Goal: Transaction & Acquisition: Purchase product/service

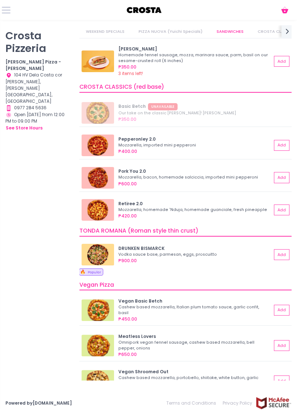
scroll to position [208, 0]
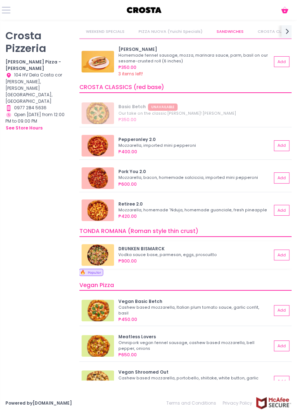
click at [215, 262] on div "₱900.00" at bounding box center [195, 261] width 154 height 6
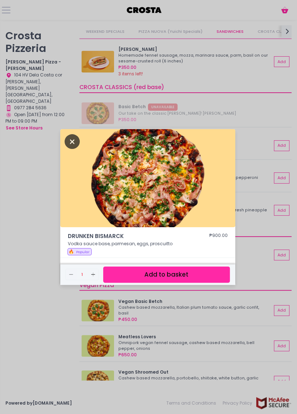
click at [76, 149] on icon "Close" at bounding box center [72, 141] width 15 height 15
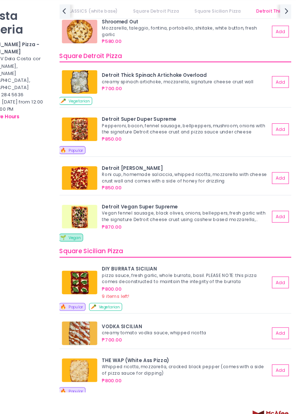
scroll to position [5, 0]
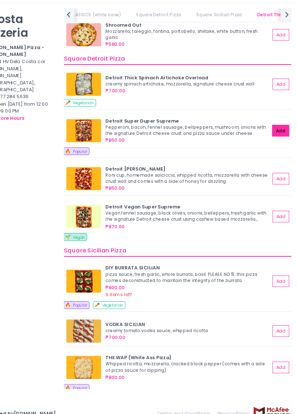
click at [286, 134] on button "Add" at bounding box center [281, 139] width 16 height 11
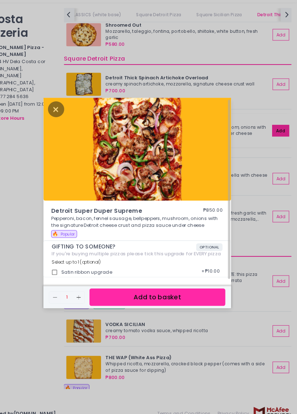
scroll to position [0, 0]
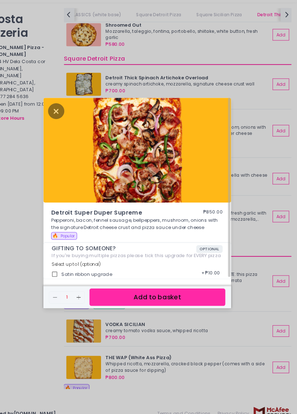
click at [195, 303] on button "Add to basket" at bounding box center [166, 295] width 127 height 16
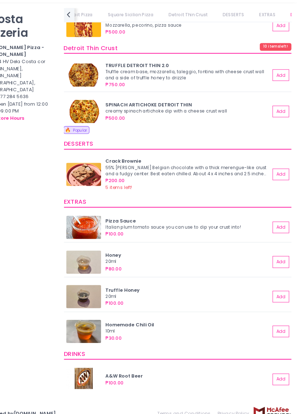
scroll to position [1115, 0]
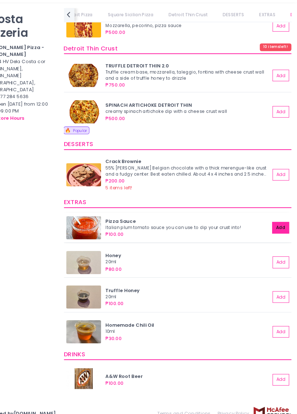
click at [283, 225] on button "Add" at bounding box center [281, 230] width 16 height 11
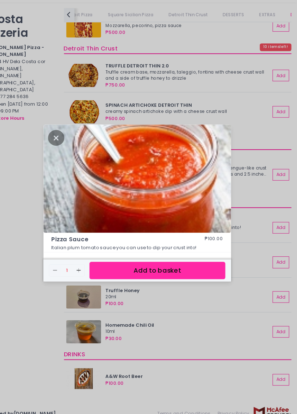
click at [173, 278] on button "Add to basket" at bounding box center [166, 270] width 127 height 16
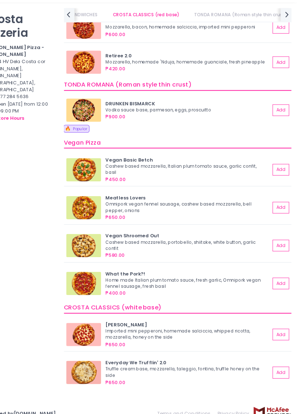
scroll to position [0, 0]
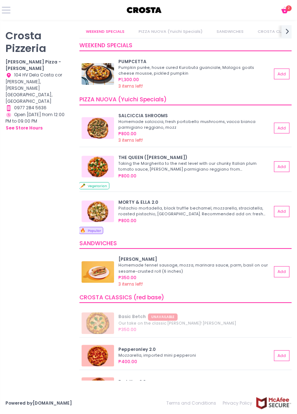
click at [280, 9] on icon "Cart Created with Sketch." at bounding box center [284, 10] width 9 height 9
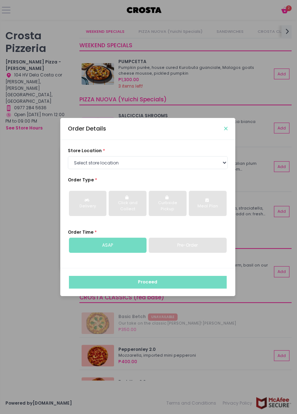
click at [225, 131] on icon "Close" at bounding box center [226, 128] width 4 height 5
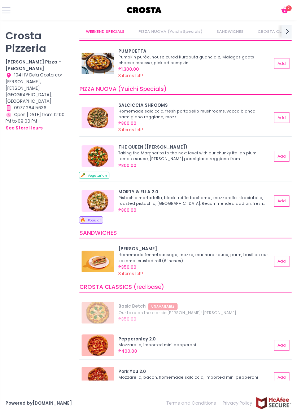
click at [284, 7] on icon at bounding box center [284, 7] width 4 height 3
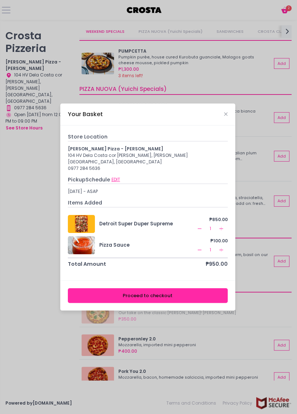
click at [113, 183] on button "EDIT" at bounding box center [115, 179] width 9 height 7
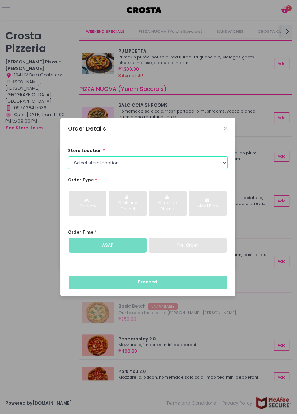
click at [201, 169] on select "Select store location Crosta Pizza - Salcedo Crosta Pizza - San Juan" at bounding box center [148, 162] width 160 height 13
select select "5fabb2e53664a8677beaeb89"
click at [68, 169] on select "Select store location Crosta Pizza - Salcedo Crosta Pizza - San Juan" at bounding box center [148, 162] width 160 height 13
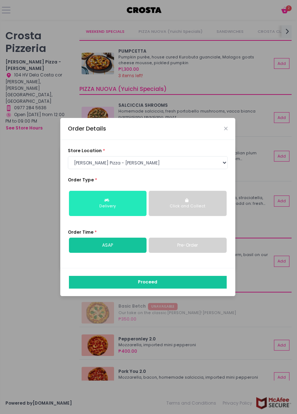
click at [113, 209] on div "Delivery" at bounding box center [108, 206] width 69 height 6
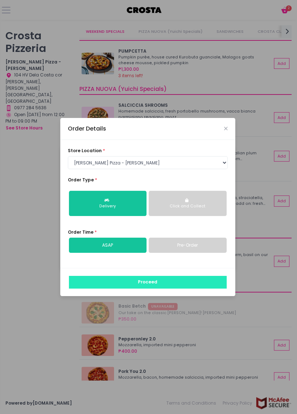
click at [135, 289] on button "Proceed" at bounding box center [148, 282] width 158 height 13
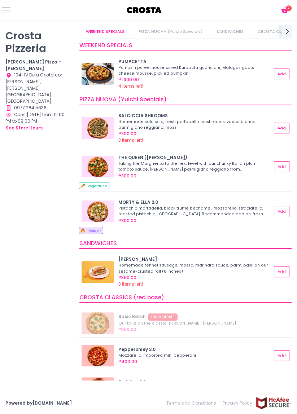
click at [282, 10] on icon at bounding box center [284, 11] width 7 height 4
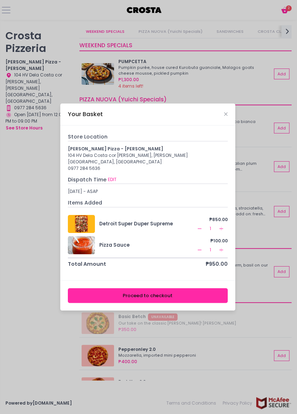
click at [161, 303] on button "Proceed to checkout" at bounding box center [148, 295] width 160 height 15
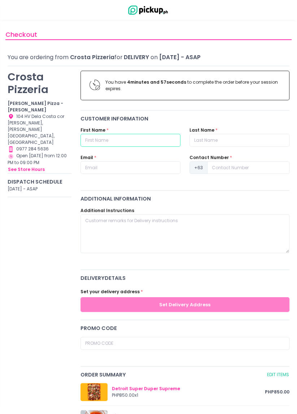
click at [120, 141] on input "text" at bounding box center [130, 140] width 100 height 13
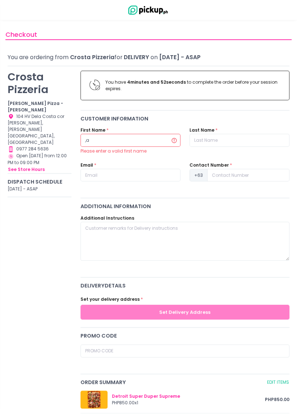
type input ","
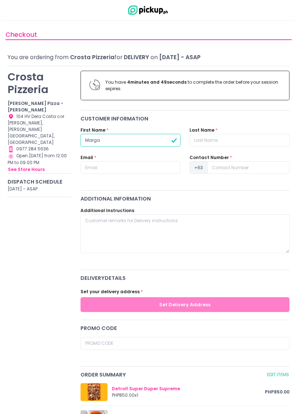
type input "Marga"
click at [215, 141] on input "text" at bounding box center [239, 140] width 100 height 13
type input "Hernandez"
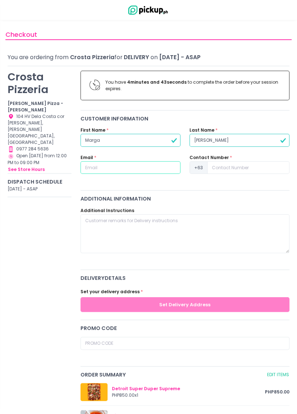
click at [133, 166] on input "text" at bounding box center [130, 167] width 100 height 13
type input "stuckinchroma@gmail.com"
click at [250, 168] on input at bounding box center [248, 167] width 82 height 13
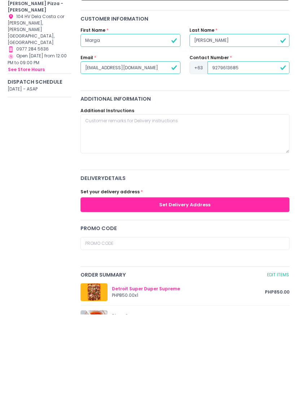
type input "9279613685"
click at [229, 305] on button "Set Delivery Address" at bounding box center [184, 304] width 209 height 15
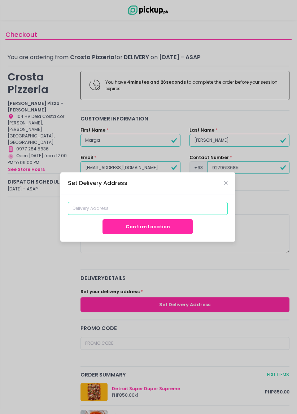
click at [205, 215] on input at bounding box center [148, 208] width 160 height 13
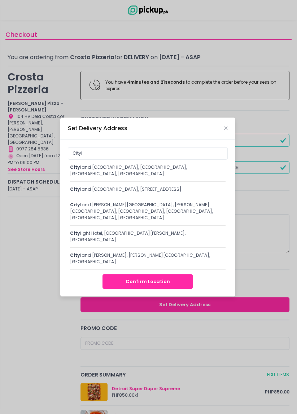
click at [198, 193] on div "Cityl and Pasong Tamo Tower, Chino Roces Avenue, Makati City, Metro Manila, Phi…" at bounding box center [147, 189] width 155 height 6
type input "Cityland Pasong Tamo Tower, Chino Roces Avenue, Makati City, Metro Manila, Phil…"
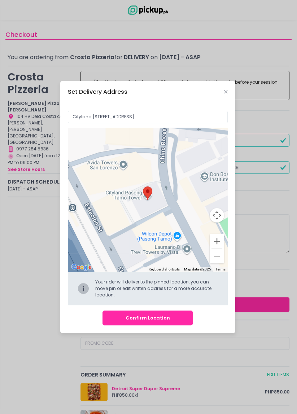
click at [163, 325] on button "Confirm Location" at bounding box center [147, 318] width 90 height 15
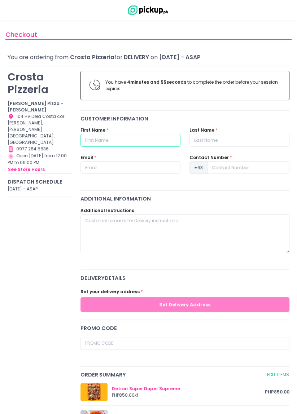
click at [99, 141] on input "text" at bounding box center [130, 140] width 100 height 13
type input "Marga"
click at [224, 137] on input "text" at bounding box center [239, 140] width 100 height 13
type input "Hernandez"
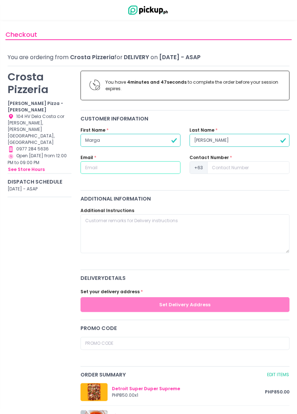
click at [144, 168] on input "text" at bounding box center [130, 167] width 100 height 13
type input "stuckinchroma@gmail.com"
click at [231, 164] on input at bounding box center [248, 167] width 82 height 13
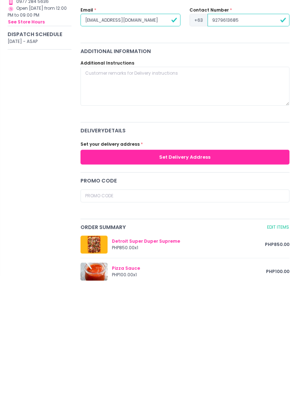
scroll to position [20, 0]
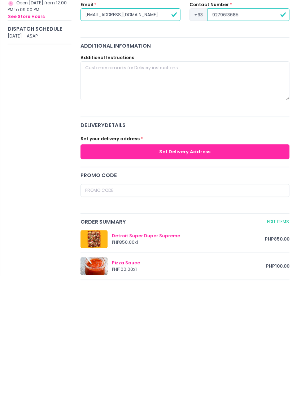
type input "9279613685"
click at [215, 280] on button "Set Delivery Address" at bounding box center [184, 284] width 209 height 15
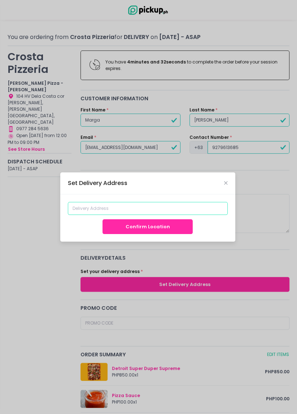
click at [152, 215] on input at bounding box center [148, 208] width 160 height 13
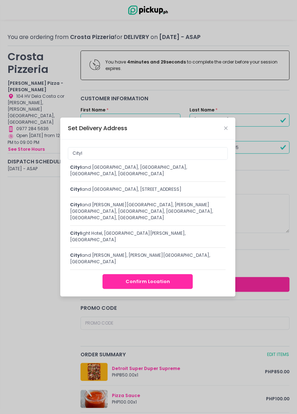
click at [188, 193] on div "Cityl and Pasong Tamo Tower, Chino Roces Avenue, Makati City, Metro Manila, Phi…" at bounding box center [147, 189] width 155 height 6
type input "Cityland Pasong Tamo Tower, Chino Roces Avenue, Makati City, Metro Manila, Phil…"
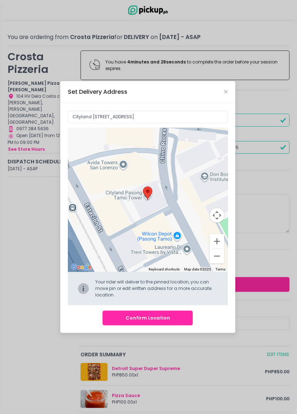
click at [165, 325] on button "Confirm Location" at bounding box center [147, 318] width 90 height 15
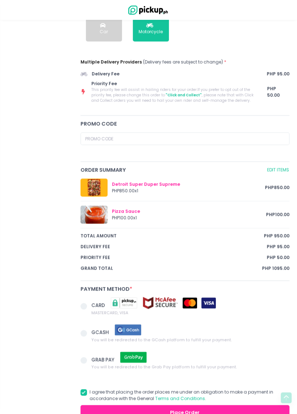
scroll to position [242, 0]
click at [85, 305] on span at bounding box center [83, 306] width 6 height 6
click at [89, 305] on input "CARD MASTERCARD, VISA" at bounding box center [91, 305] width 5 height 5
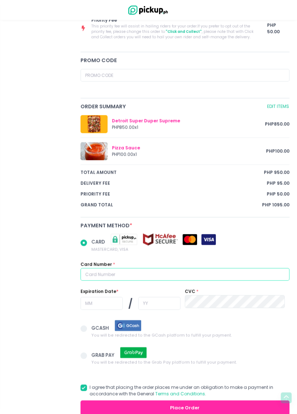
click at [97, 273] on input "text" at bounding box center [184, 274] width 209 height 13
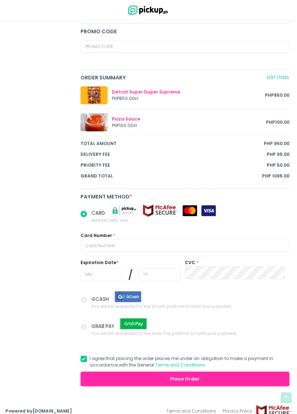
radio input "true"
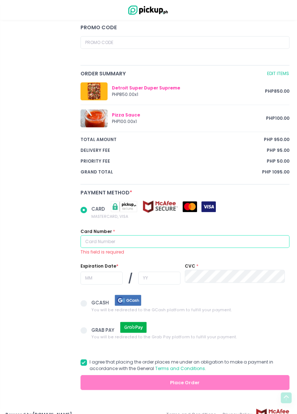
click at [209, 238] on input "text" at bounding box center [184, 241] width 209 height 13
type input "5"
radio input "true"
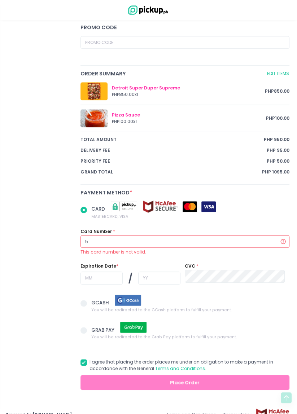
type input "55"
radio input "true"
type input "557"
radio input "true"
type input "5573"
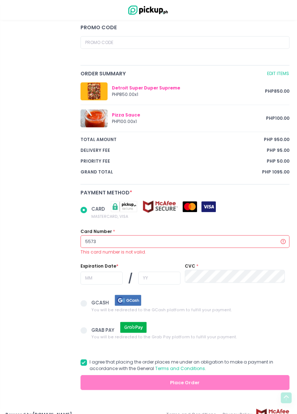
radio input "true"
type input "55731"
radio input "true"
type input "557315"
radio input "true"
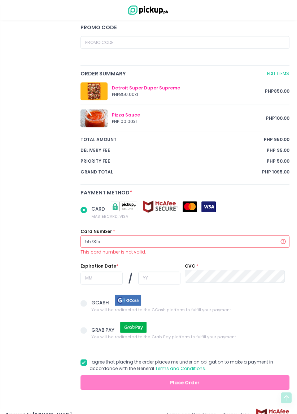
type input "5573151"
radio input "true"
type input "55731512"
radio input "true"
type input "557315121"
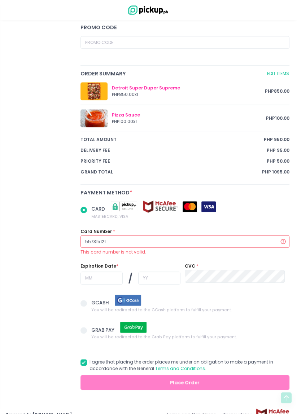
radio input "true"
type input "5573151212"
radio input "true"
type input "55731512121"
radio input "true"
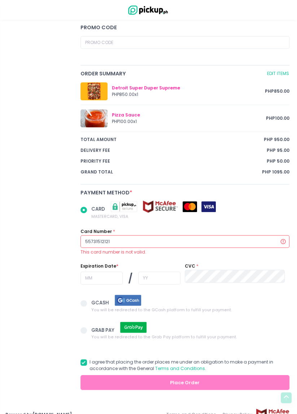
type input "557315121210"
radio input "true"
type input "5573151212108"
radio input "true"
type input "55731512121084"
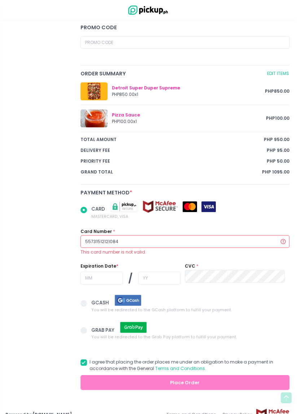
radio input "true"
type input "557315121210842"
radio input "true"
type input "5573151212108424"
radio input "true"
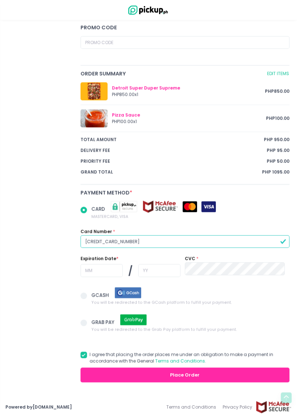
type input "5573151212108424"
click at [105, 270] on input "text" at bounding box center [101, 270] width 42 height 13
radio input "true"
type input "0"
radio input "true"
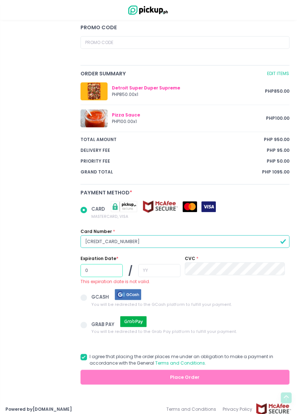
type input "01"
radio input "true"
type input "01"
click at [155, 270] on input "text" at bounding box center [159, 270] width 42 height 13
radio input "true"
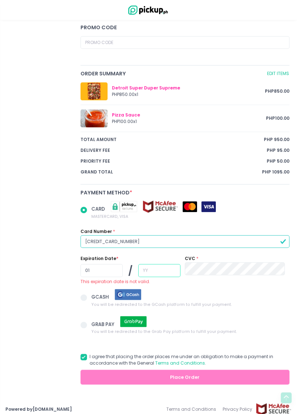
type input "2"
radio input "true"
type input "20"
radio input "true"
type input "2"
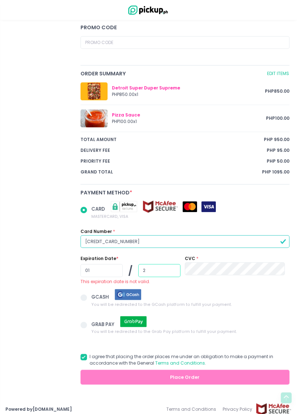
radio input "true"
type input "26"
radio input "true"
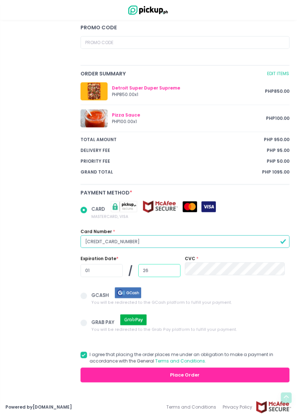
type input "26"
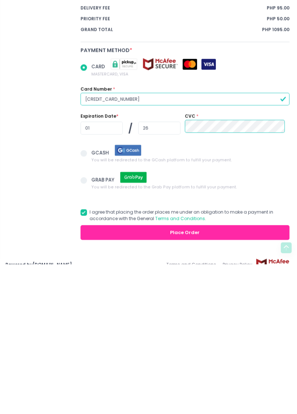
scroll to position [341, 0]
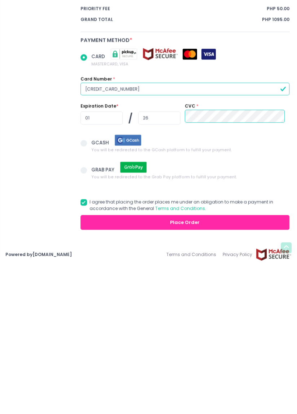
click at [105, 374] on button "Place Order" at bounding box center [184, 372] width 209 height 15
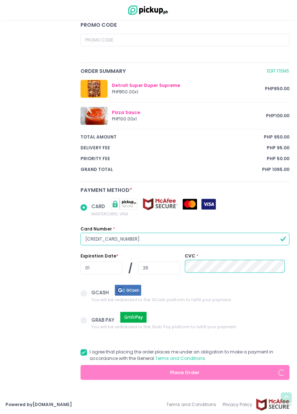
radio input "true"
